Goal: Information Seeking & Learning: Learn about a topic

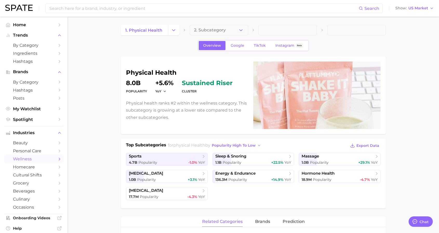
scroll to position [160, 0]
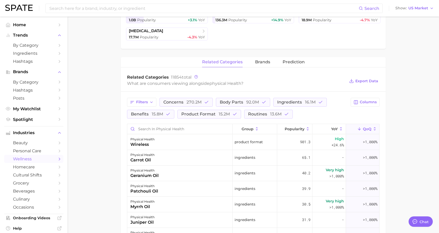
click at [301, 54] on div "physical health Popularity 8.0b YoY +5.6% cluster sustained riser Physical heal…" at bounding box center [253, 130] width 265 height 467
click at [297, 61] on span "Prediction" at bounding box center [294, 62] width 22 height 5
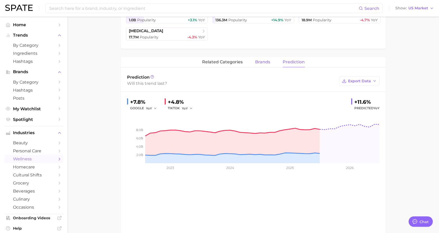
click at [257, 60] on span "brands" at bounding box center [262, 62] width 15 height 5
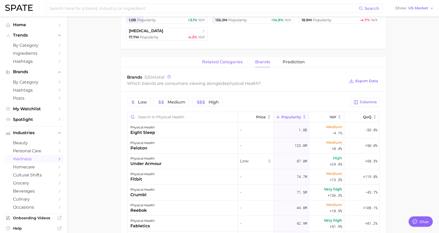
click at [213, 63] on span "related categories" at bounding box center [222, 62] width 41 height 5
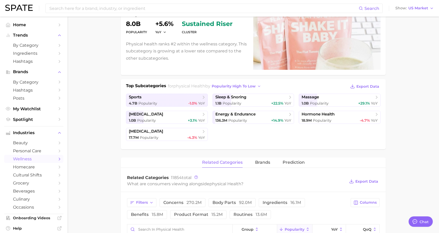
scroll to position [10, 0]
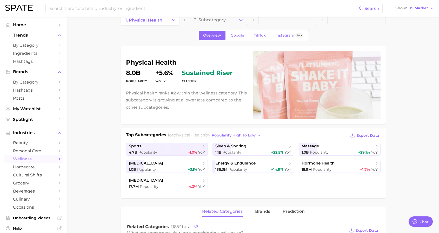
drag, startPoint x: 310, startPoint y: 135, endPoint x: 287, endPoint y: 137, distance: 22.9
click at [310, 135] on div "Top Subcategories for physical health by popularity high to low Export Data" at bounding box center [253, 136] width 255 height 8
click at [263, 138] on button "popularity high to low" at bounding box center [237, 135] width 52 height 7
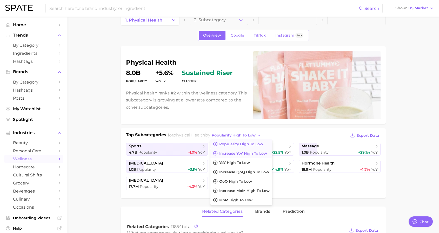
click at [242, 152] on span "Increase YoY high to low" at bounding box center [243, 154] width 48 height 4
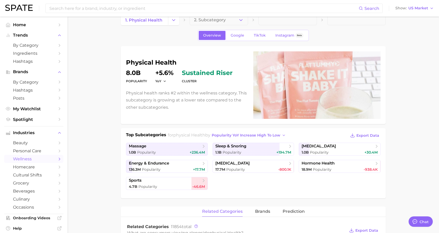
click at [245, 132] on div "Top Subcategories for physical health by Popularity YoY increase high to low Ex…" at bounding box center [253, 163] width 265 height 70
click at [243, 134] on span "Popularity YoY increase high to low" at bounding box center [246, 135] width 69 height 4
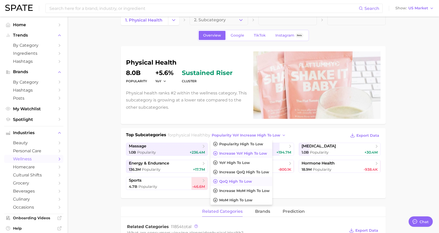
click at [240, 178] on button "QoQ high to low" at bounding box center [242, 181] width 62 height 9
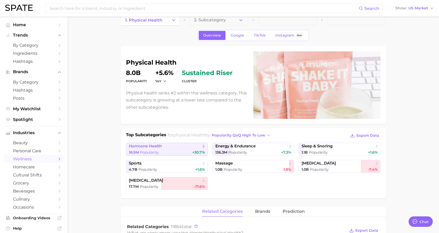
click at [204, 146] on icon at bounding box center [203, 146] width 5 height 5
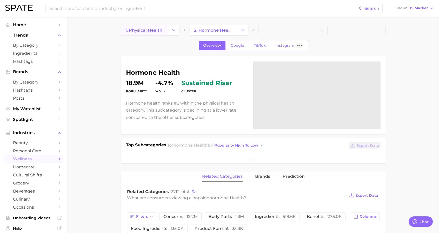
click at [149, 29] on span "1. physical health" at bounding box center [143, 30] width 37 height 5
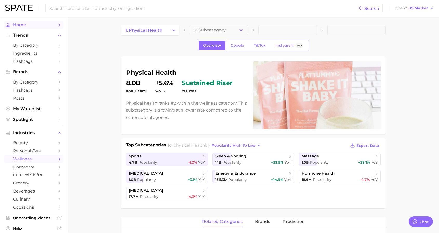
click at [54, 27] on span "Home" at bounding box center [34, 24] width 42 height 5
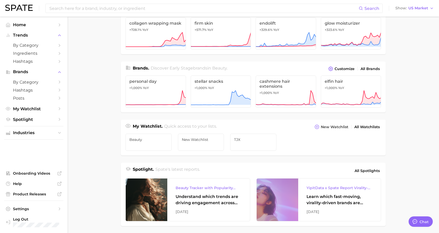
scroll to position [113, 0]
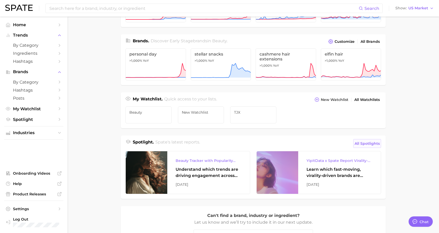
click at [361, 145] on span "All Spotlights" at bounding box center [367, 144] width 25 height 6
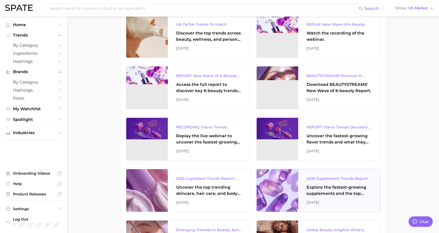
scroll to position [146, 0]
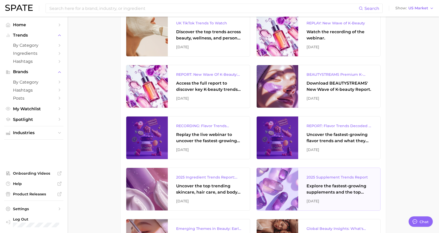
click at [316, 193] on div "Explore the fastest-growing supplements and the top wellness concerns driving c…" at bounding box center [340, 189] width 66 height 12
